Goal: Transaction & Acquisition: Purchase product/service

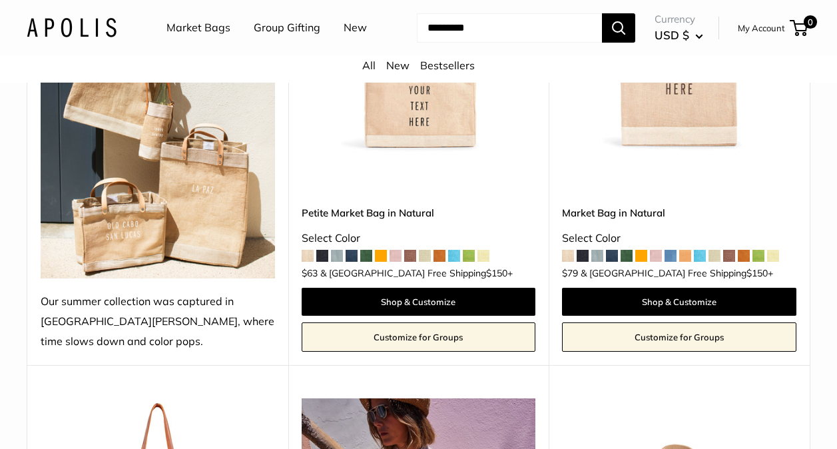
scroll to position [133, 0]
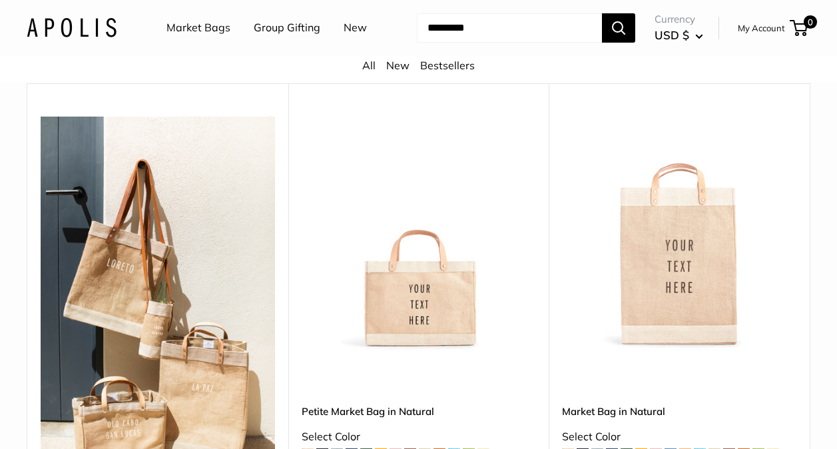
drag, startPoint x: 681, startPoint y: 287, endPoint x: 425, endPoint y: 295, distance: 256.6
click at [425, 295] on div at bounding box center [419, 234] width 234 height 234
